Goal: Navigation & Orientation: Find specific page/section

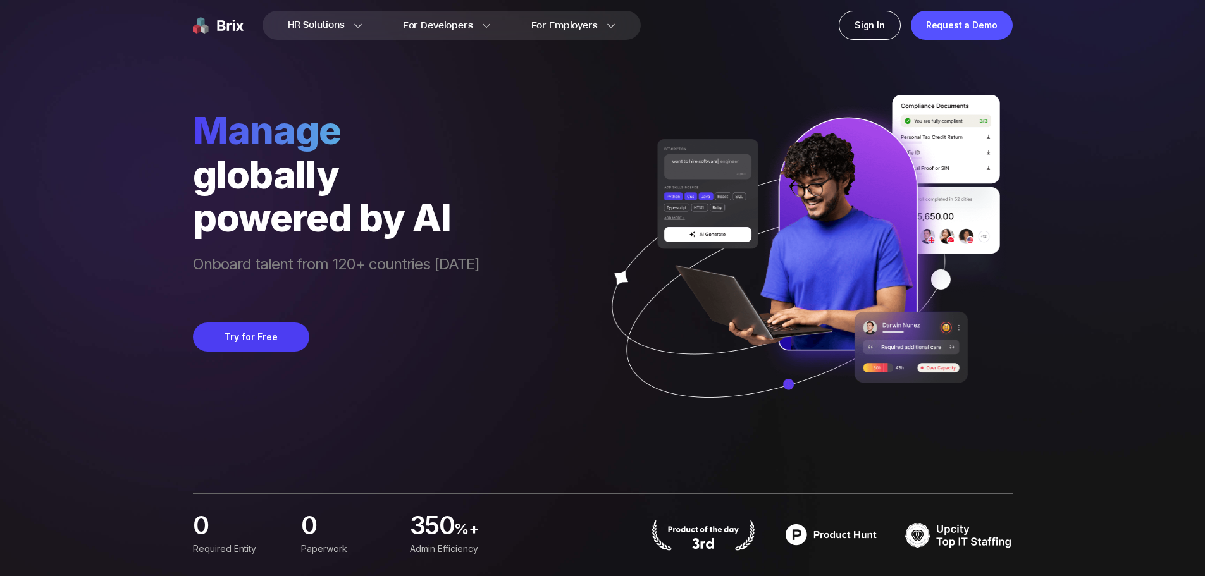
click at [309, 183] on div "globally" at bounding box center [336, 174] width 287 height 43
click at [285, 225] on div "powered by AI" at bounding box center [336, 217] width 287 height 43
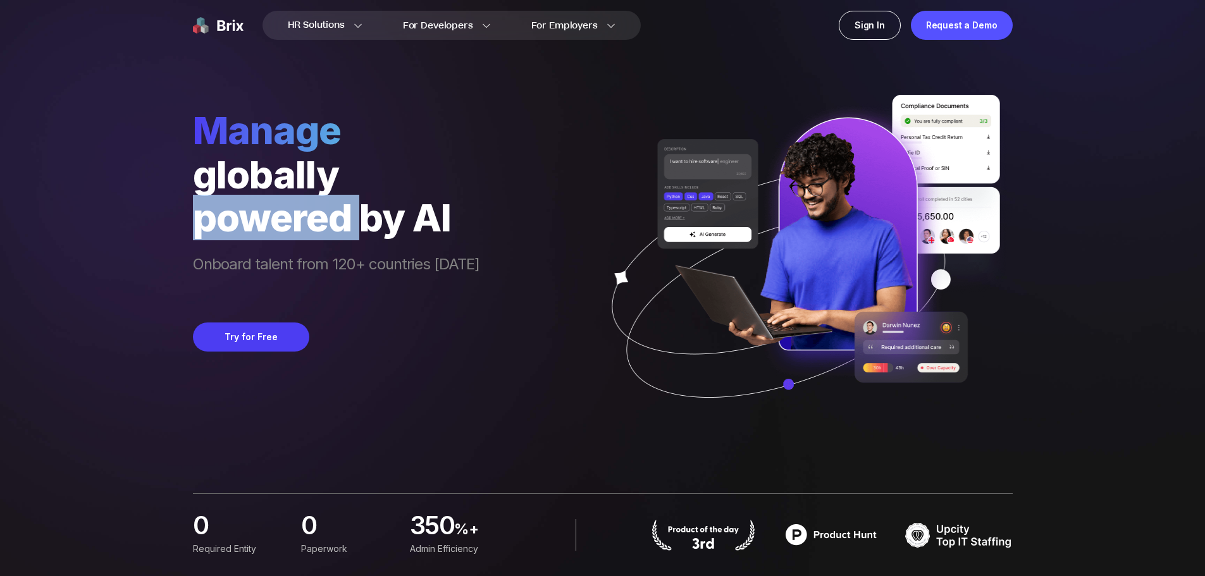
click at [285, 225] on div "powered by AI" at bounding box center [336, 217] width 287 height 43
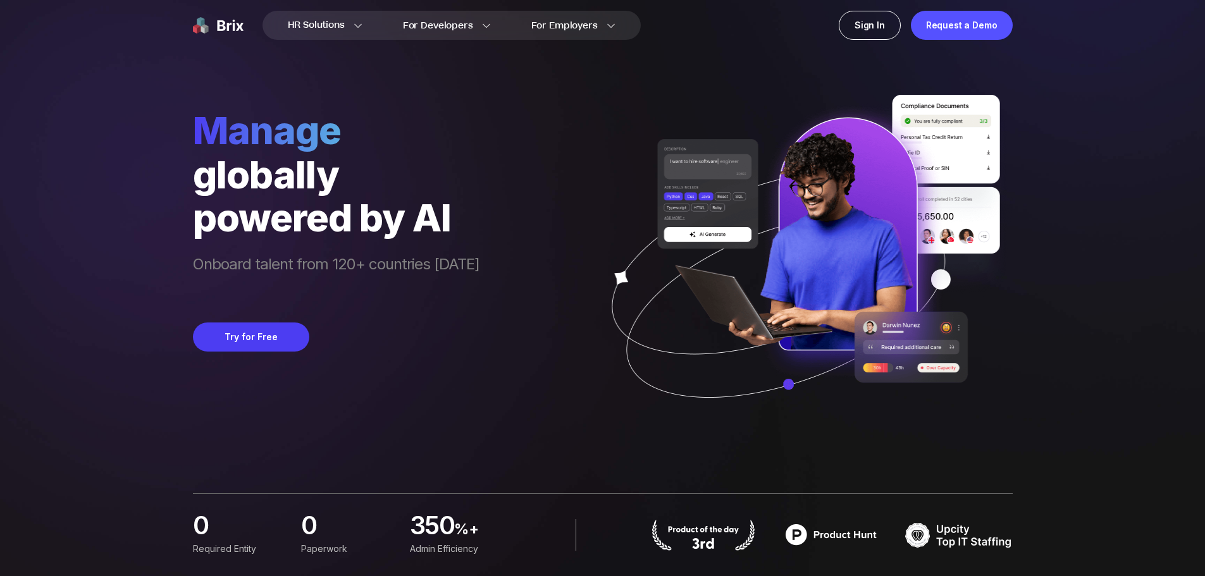
click at [248, 266] on span "Onboard talent from 120+ countries [DATE]" at bounding box center [336, 275] width 287 height 43
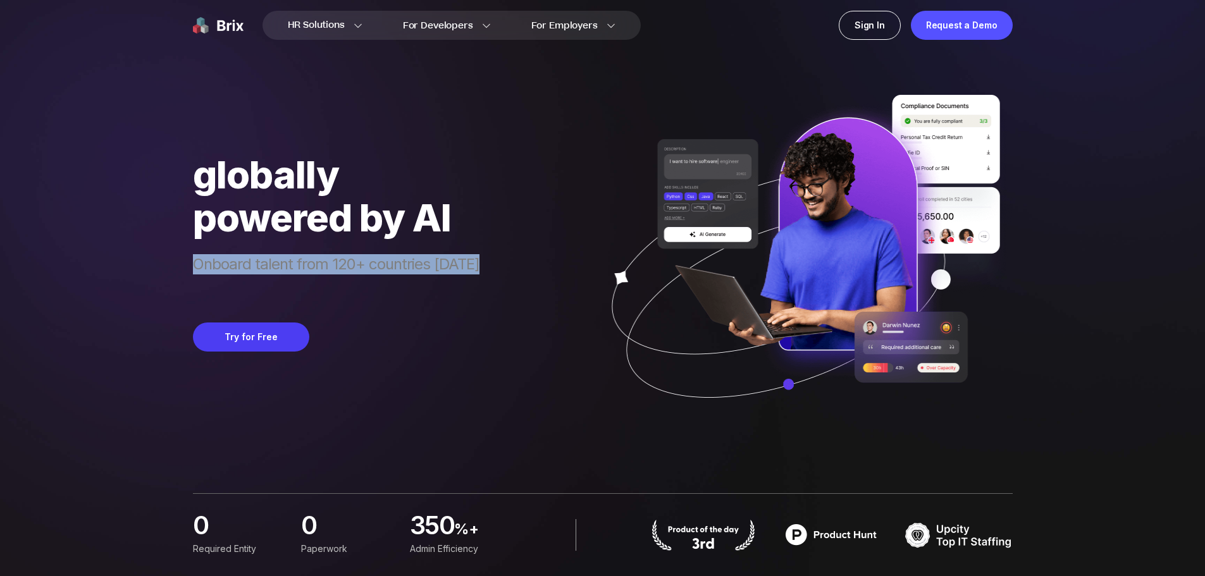
click at [248, 266] on span "Onboard talent from 120+ countries [DATE]" at bounding box center [336, 275] width 287 height 43
click at [112, 247] on div "HR Solutions HR Solutions Recruiter HR Assistant Global Talent Network Onboardi…" at bounding box center [602, 288] width 1144 height 576
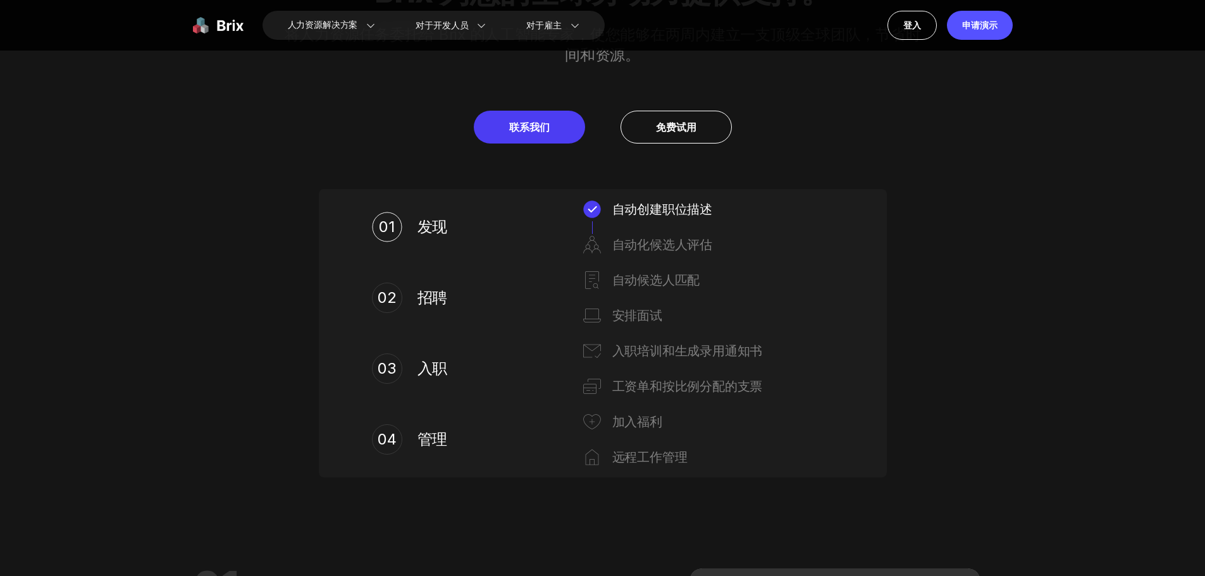
scroll to position [633, 0]
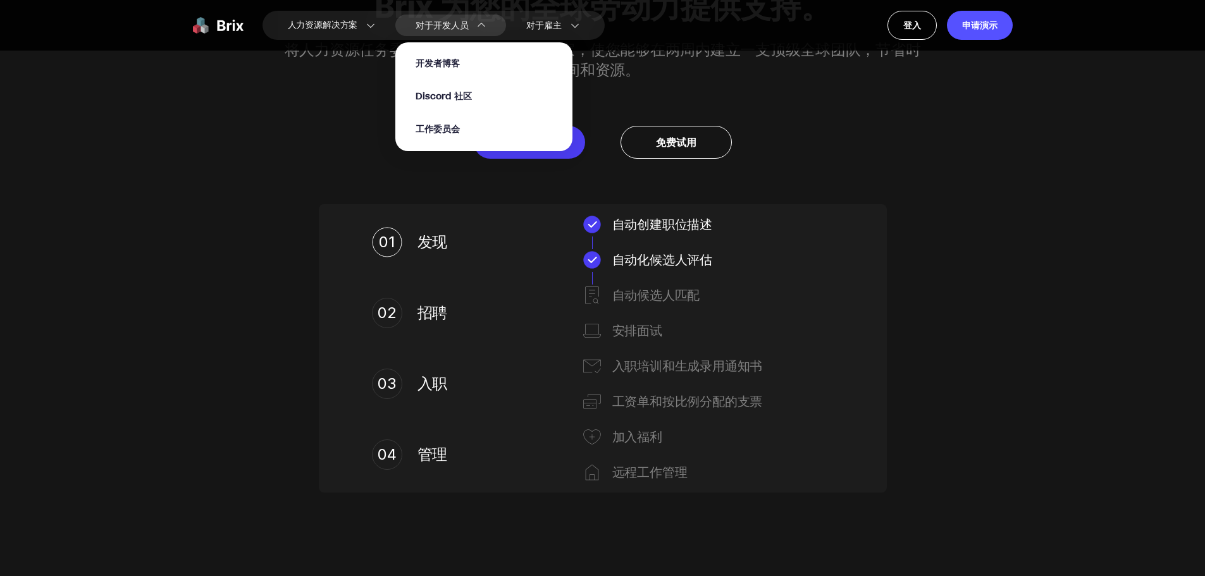
click at [466, 58] on p "开发者博客" at bounding box center [484, 64] width 137 height 13
click at [455, 65] on font "开发者博客" at bounding box center [438, 63] width 44 height 13
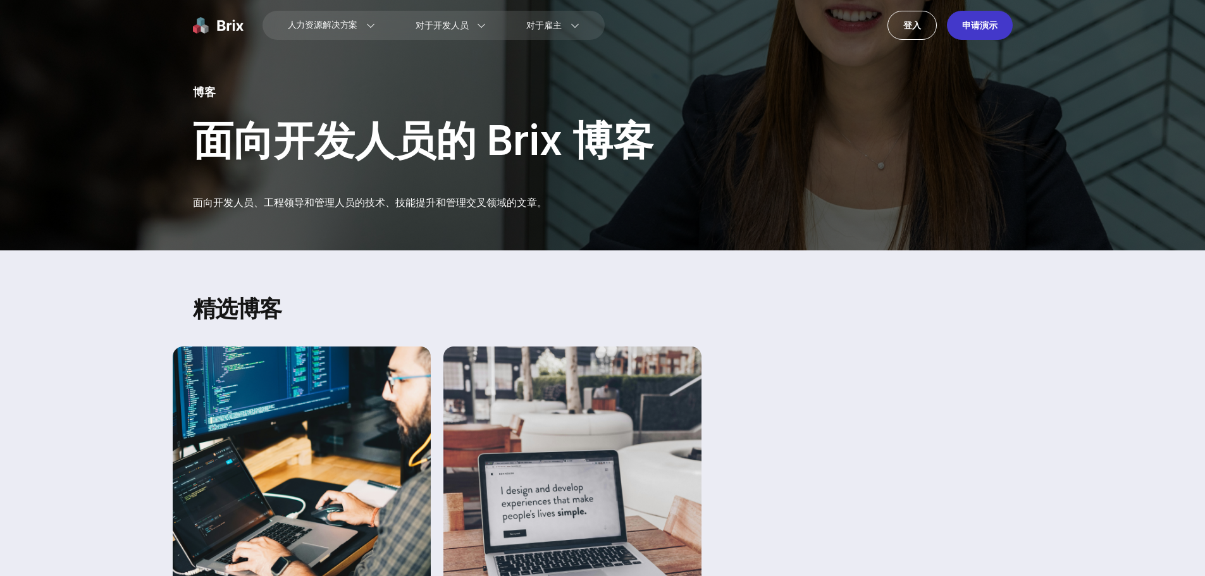
click at [973, 29] on font "申请演示" at bounding box center [979, 25] width 35 height 11
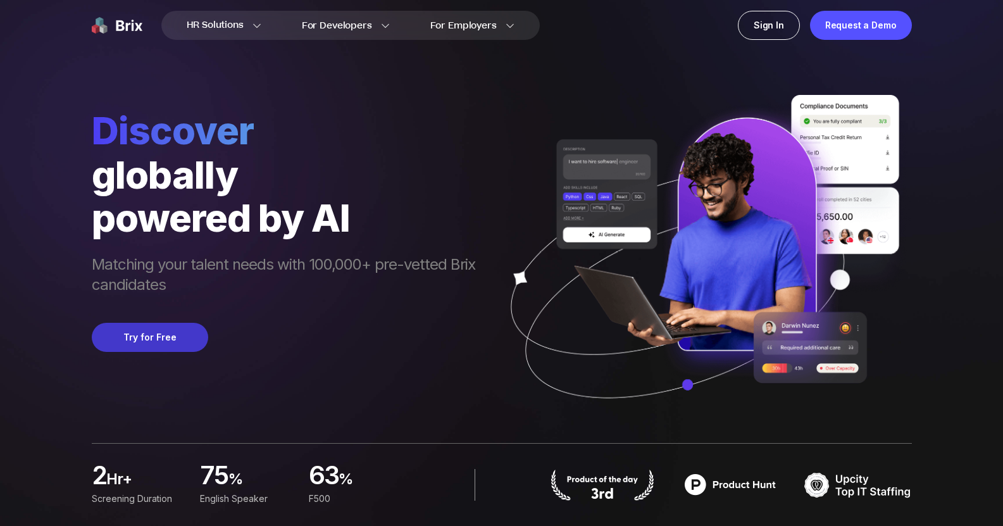
click at [129, 340] on button "Try for Free" at bounding box center [150, 337] width 116 height 29
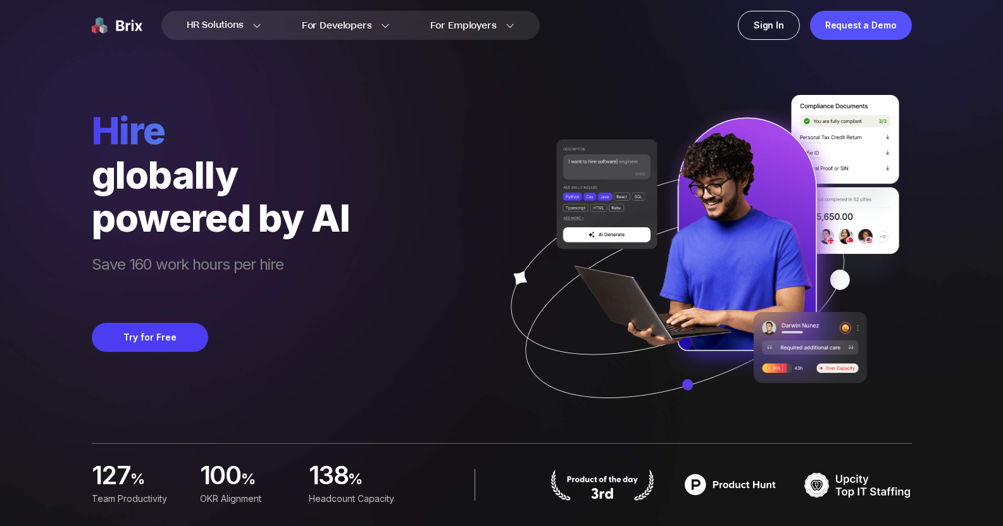
drag, startPoint x: 274, startPoint y: 226, endPoint x: 273, endPoint y: 217, distance: 8.9
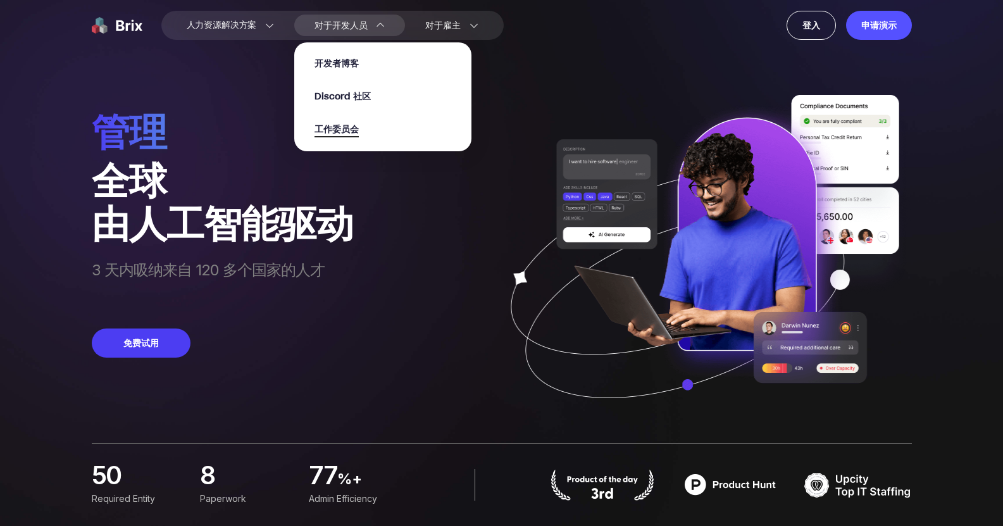
click at [341, 129] on font "工作委员会" at bounding box center [336, 129] width 44 height 13
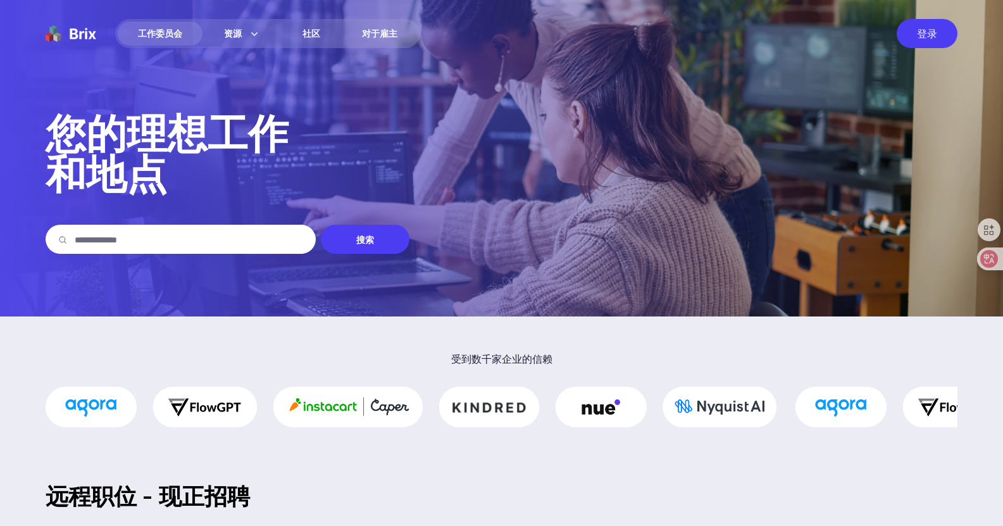
click at [937, 41] on div "登录" at bounding box center [926, 33] width 61 height 29
